Goal: Answer question/provide support: Share knowledge or assist other users

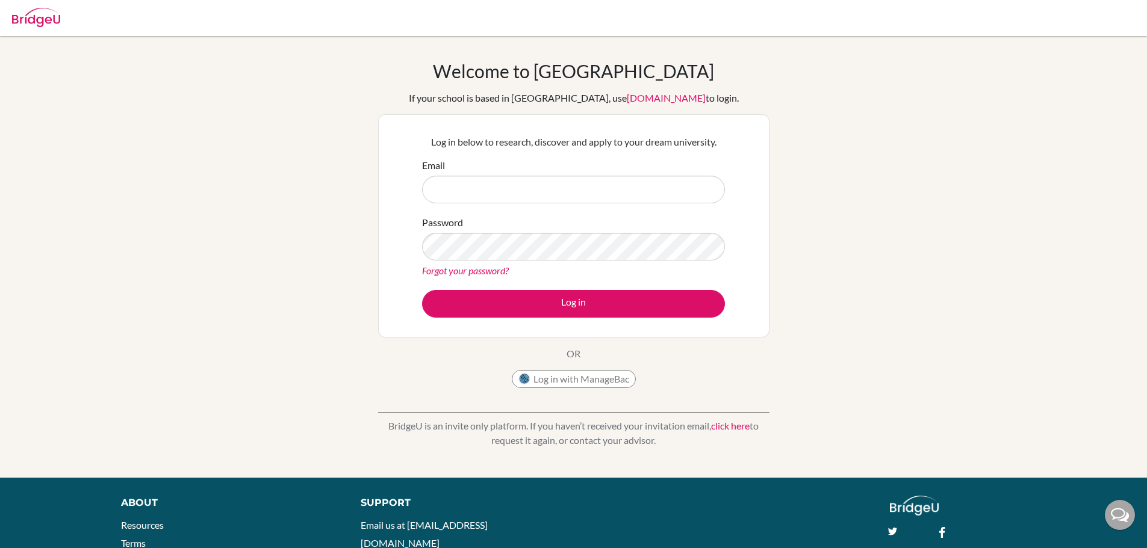
click at [537, 377] on button "Log in with ManageBac" at bounding box center [574, 379] width 124 height 18
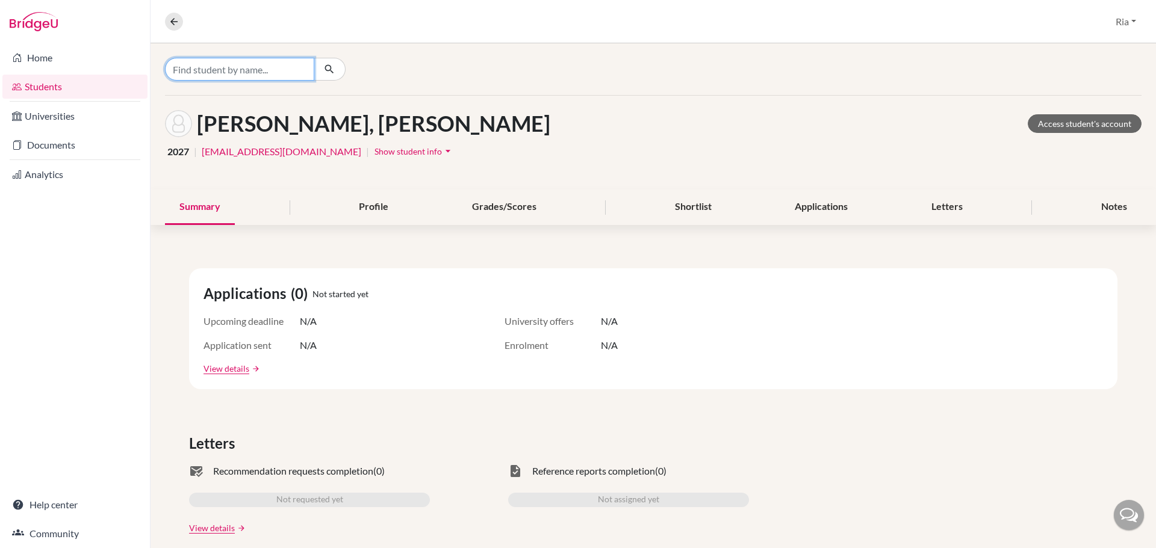
click at [180, 70] on input "Find student by name..." at bounding box center [239, 69] width 149 height 23
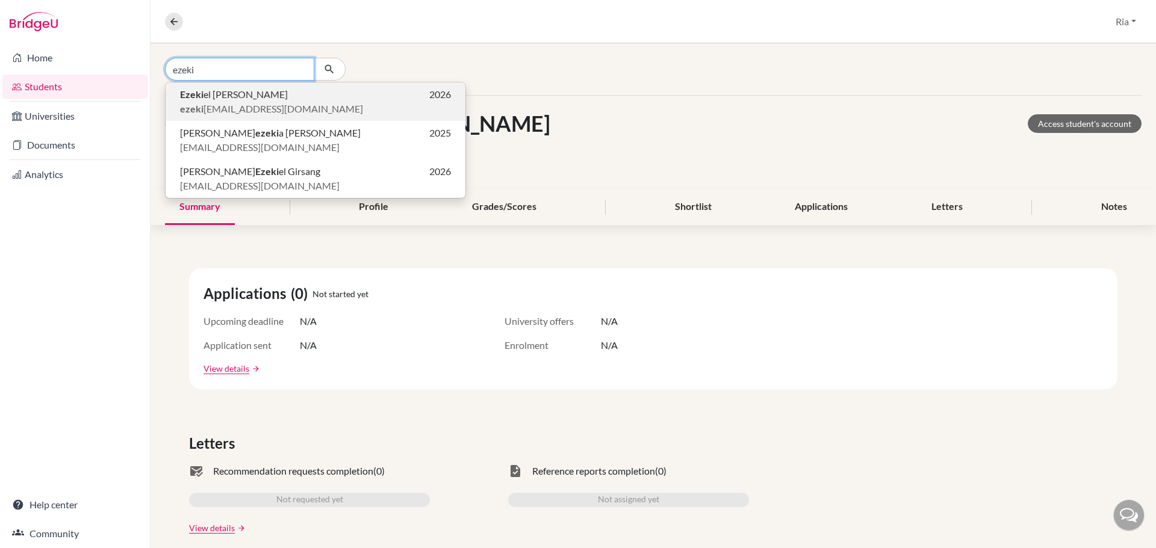
type input "ezeki"
click at [250, 100] on span "Ezeki el Shawn Wondo" at bounding box center [234, 94] width 108 height 14
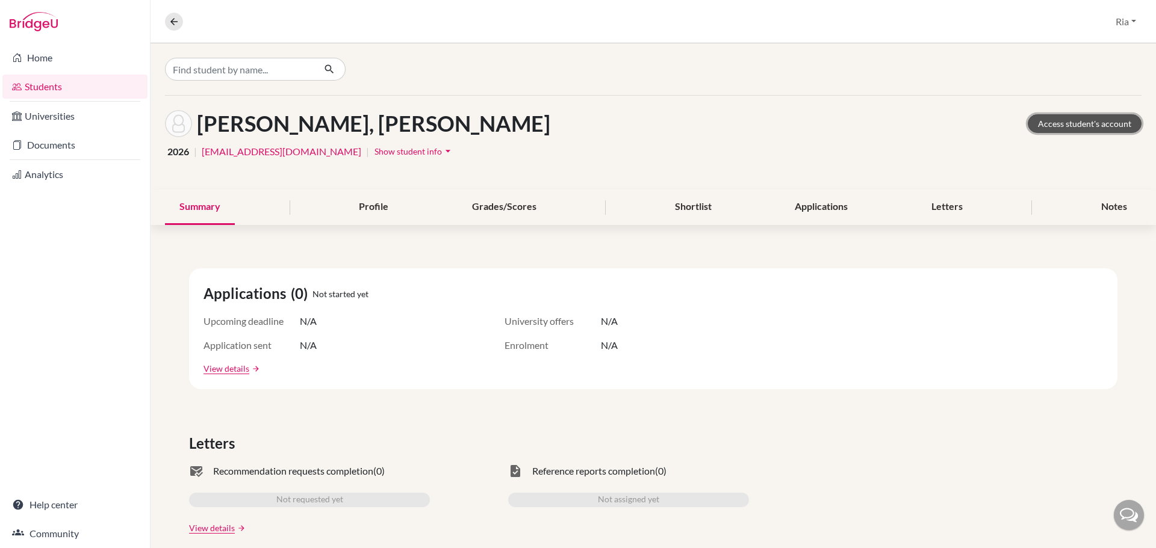
click at [1040, 128] on link "Access student's account" at bounding box center [1084, 123] width 114 height 19
click at [1042, 126] on link "Access student's account" at bounding box center [1084, 123] width 114 height 19
